Goal: Obtain resource: Download file/media

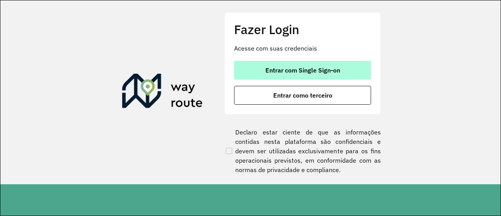
click at [268, 64] on button "Entrar com Single Sign-on" at bounding box center [302, 70] width 137 height 19
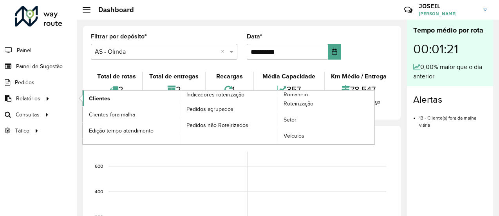
click at [98, 96] on span "Clientes" at bounding box center [99, 98] width 21 height 8
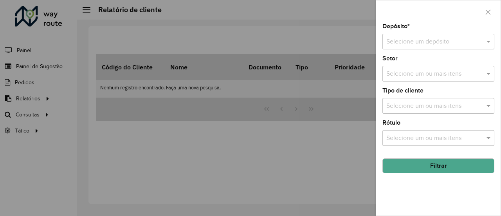
click at [406, 46] on input "text" at bounding box center [430, 41] width 88 height 9
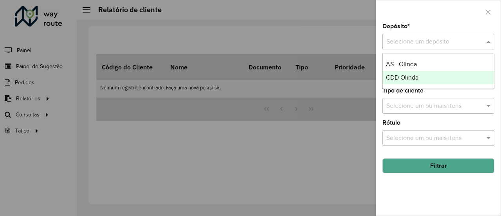
click at [405, 76] on span "CDD Olinda" at bounding box center [402, 77] width 32 height 7
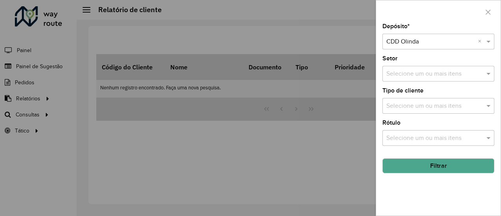
click at [432, 161] on button "Filtrar" at bounding box center [439, 165] width 112 height 15
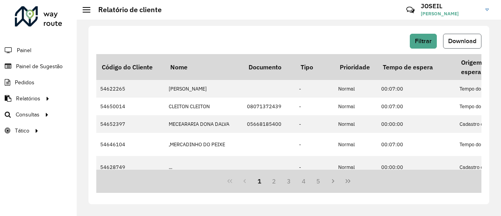
click at [451, 41] on span "Download" at bounding box center [462, 41] width 28 height 7
